Goal: Task Accomplishment & Management: Manage account settings

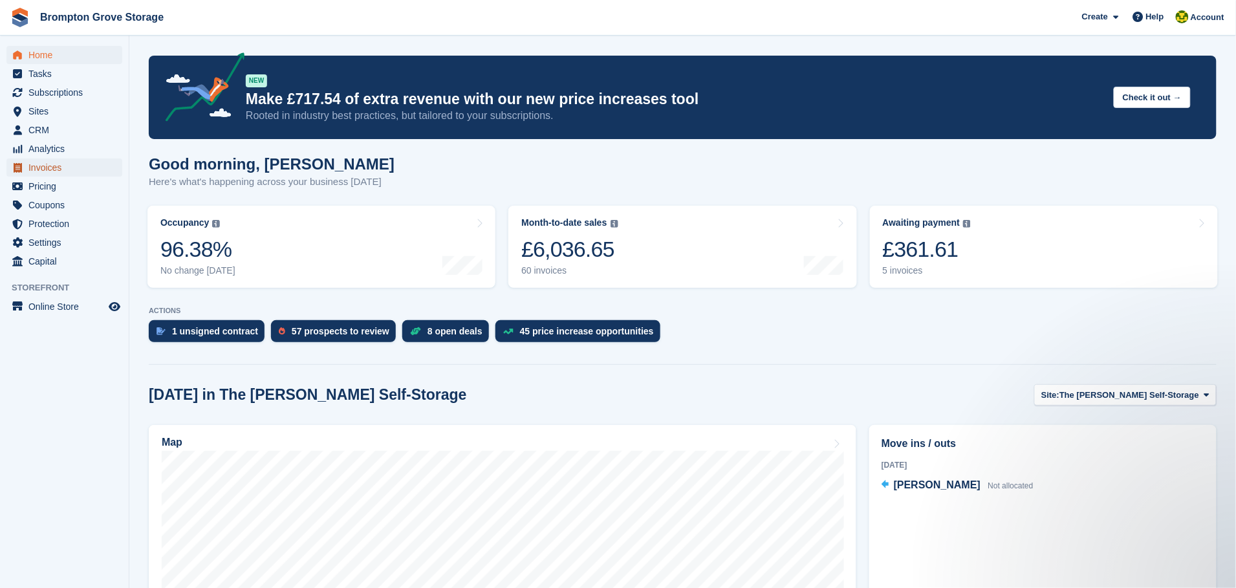
click at [37, 160] on span "Invoices" at bounding box center [67, 167] width 78 height 18
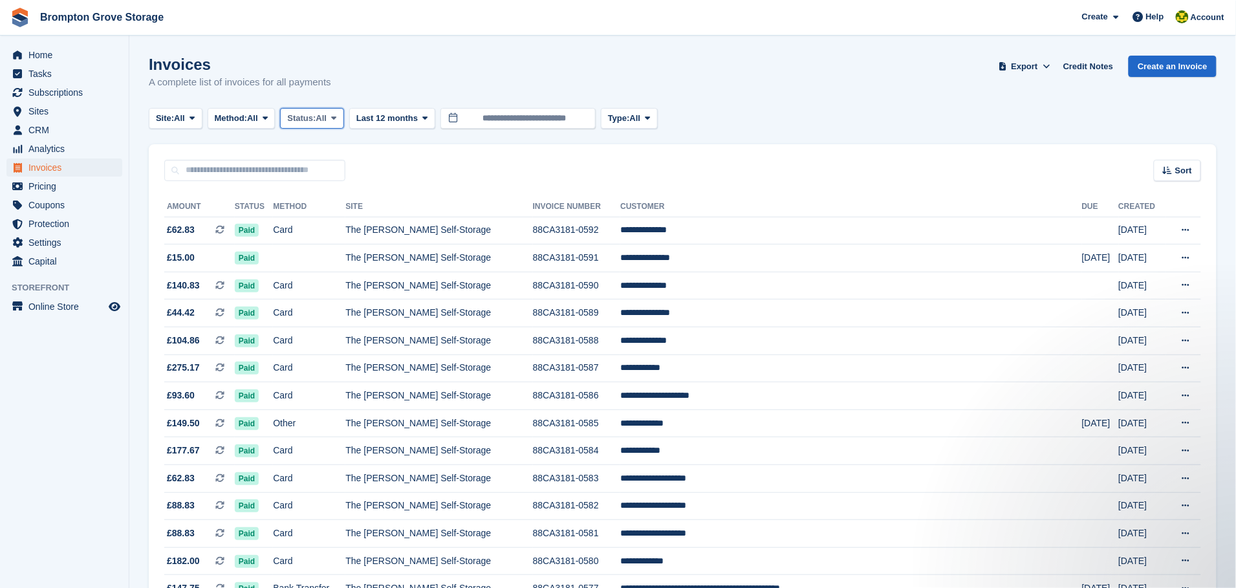
click at [327, 116] on span "All" at bounding box center [321, 118] width 11 height 13
click at [313, 211] on link "Open" at bounding box center [342, 218] width 113 height 23
